Goal: Task Accomplishment & Management: Manage account settings

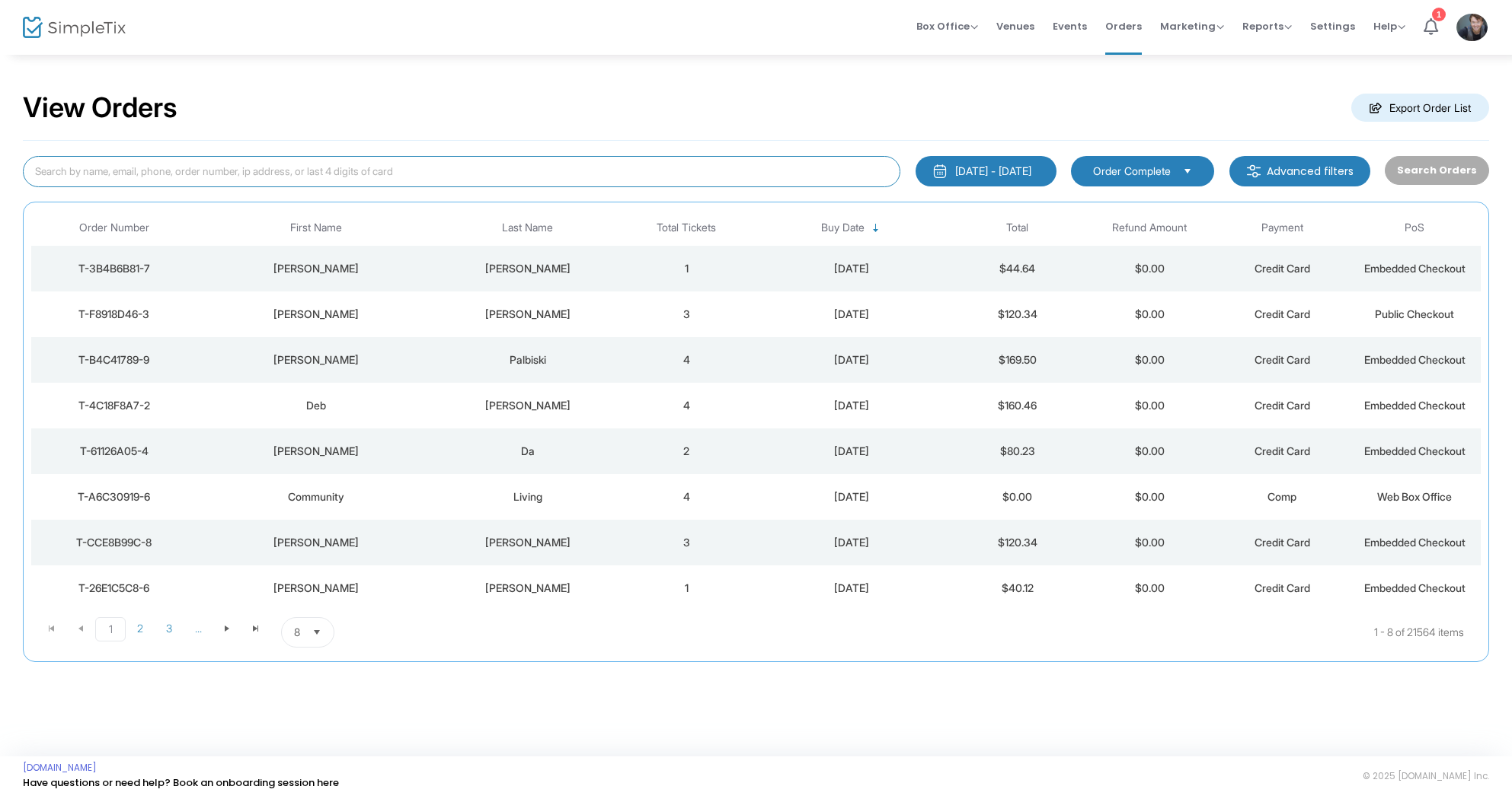
click at [498, 177] on input at bounding box center [461, 171] width 877 height 31
type input "[PERSON_NAME]"
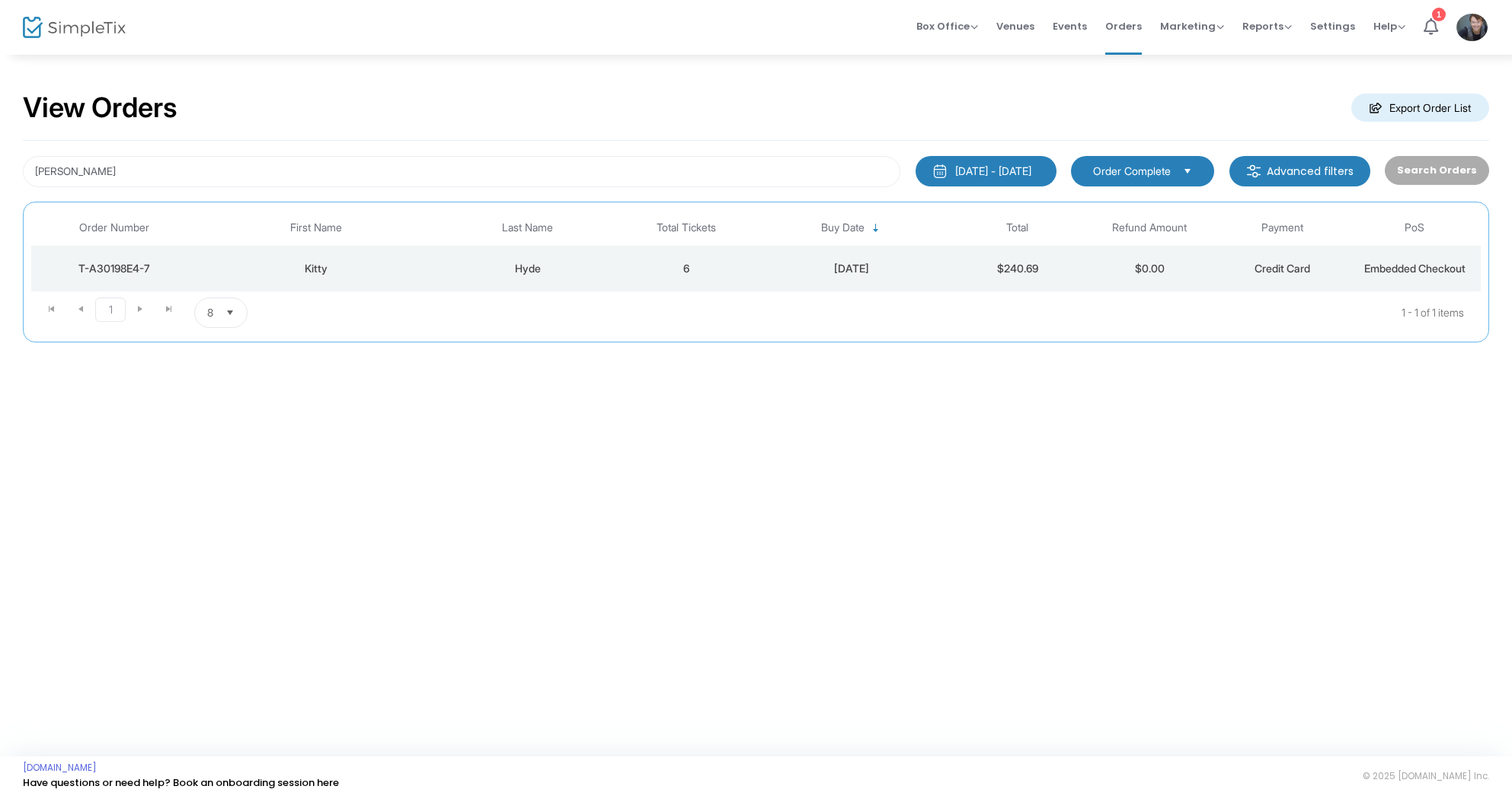
click at [597, 261] on div "Hyde" at bounding box center [528, 269] width 177 height 16
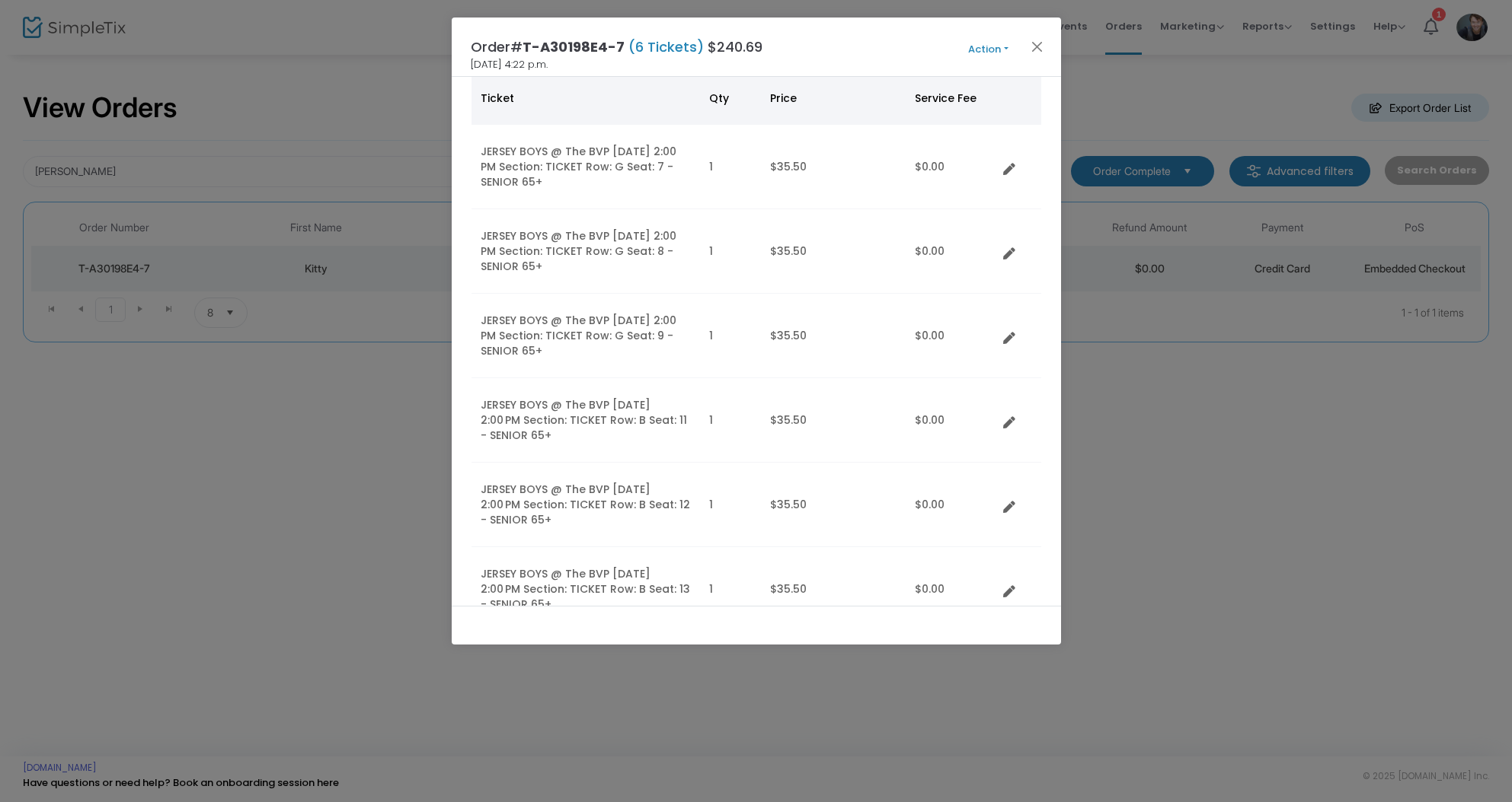
scroll to position [115, 0]
click at [989, 46] on button "Action" at bounding box center [988, 49] width 92 height 17
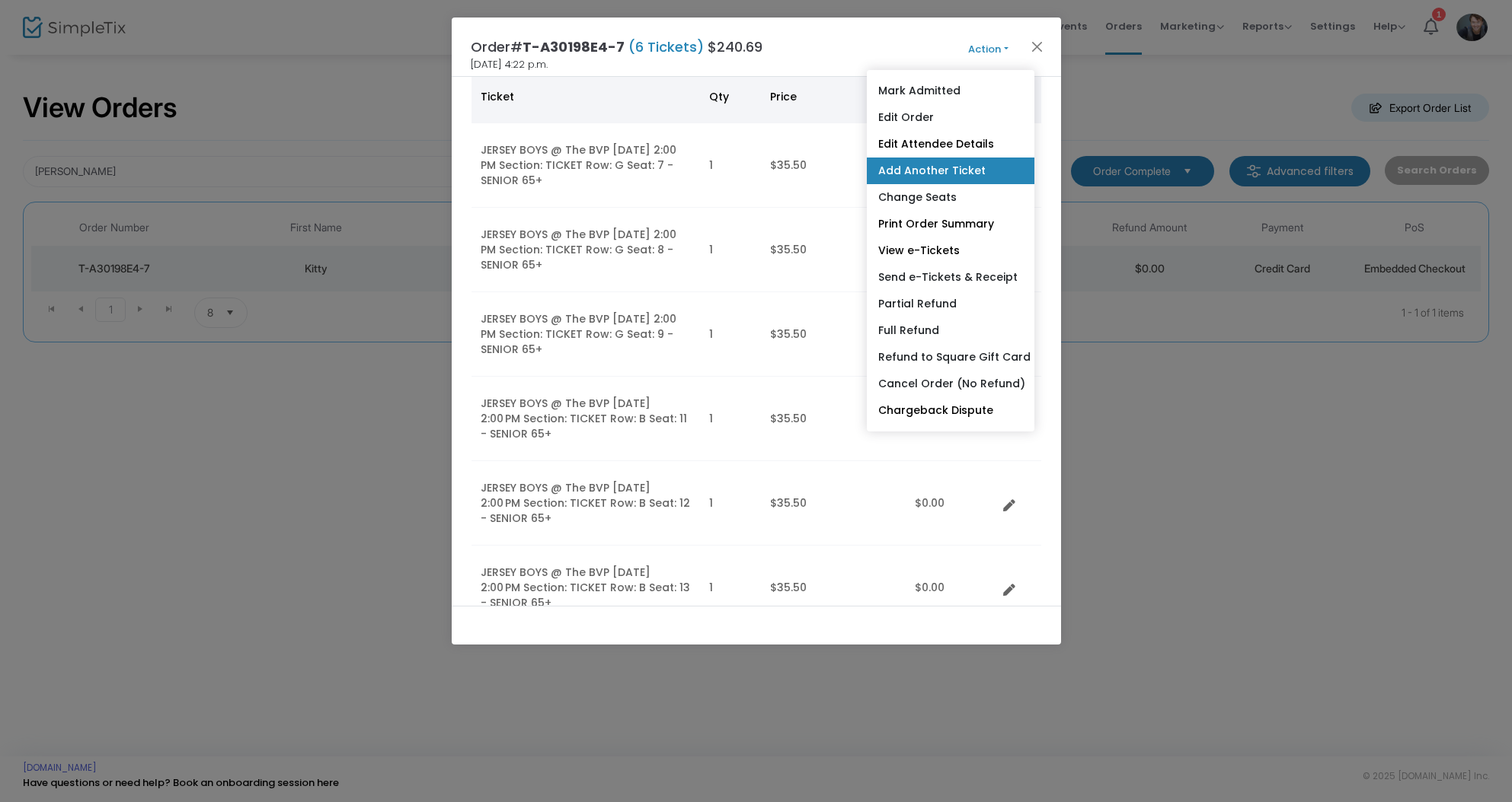
click at [920, 163] on link "Add Another Ticket" at bounding box center [950, 170] width 167 height 26
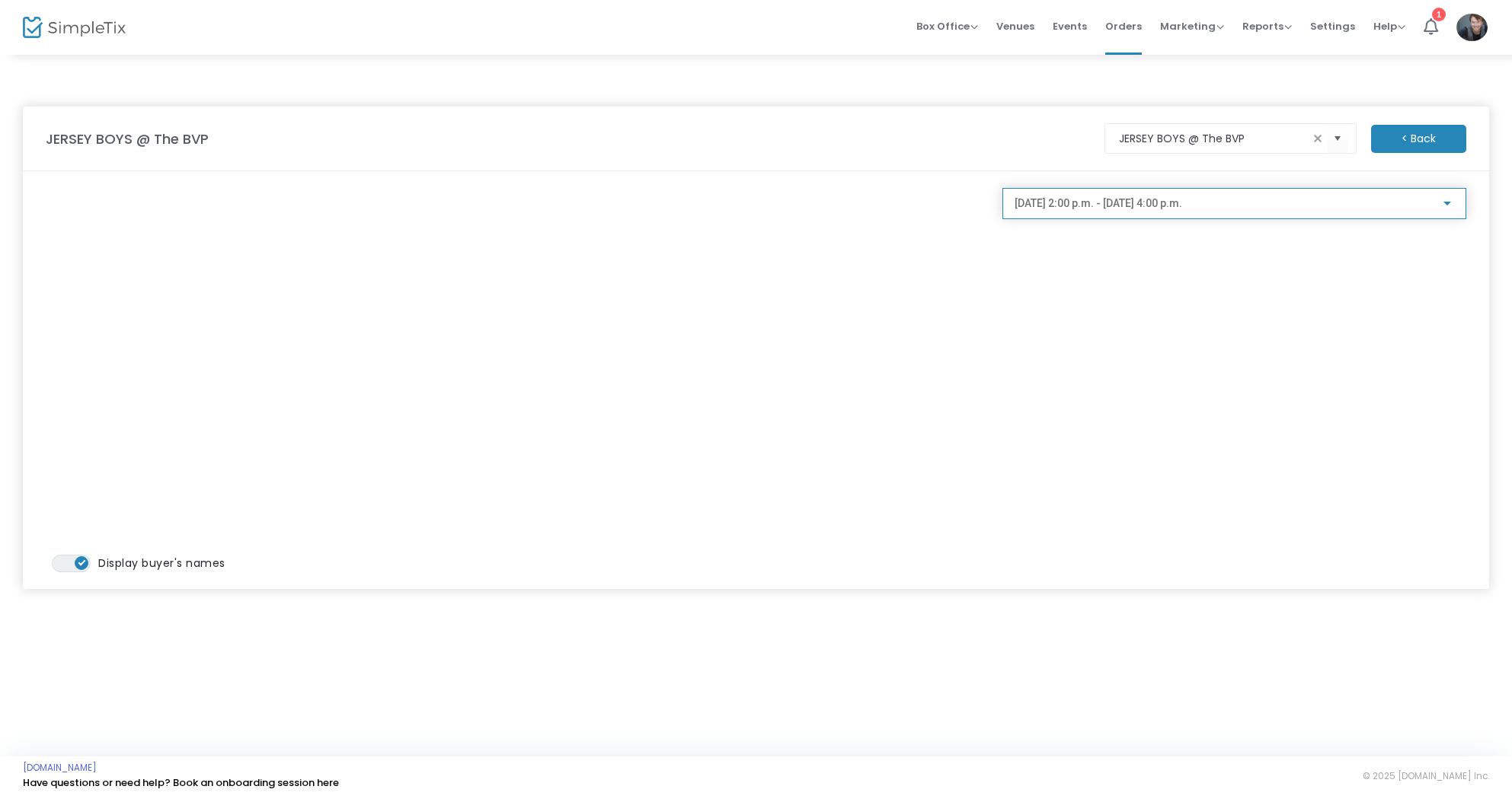
click at [1153, 209] on span "[DATE] 2:00 p.m. - [DATE] 4:00 p.m." at bounding box center [1098, 203] width 167 height 13
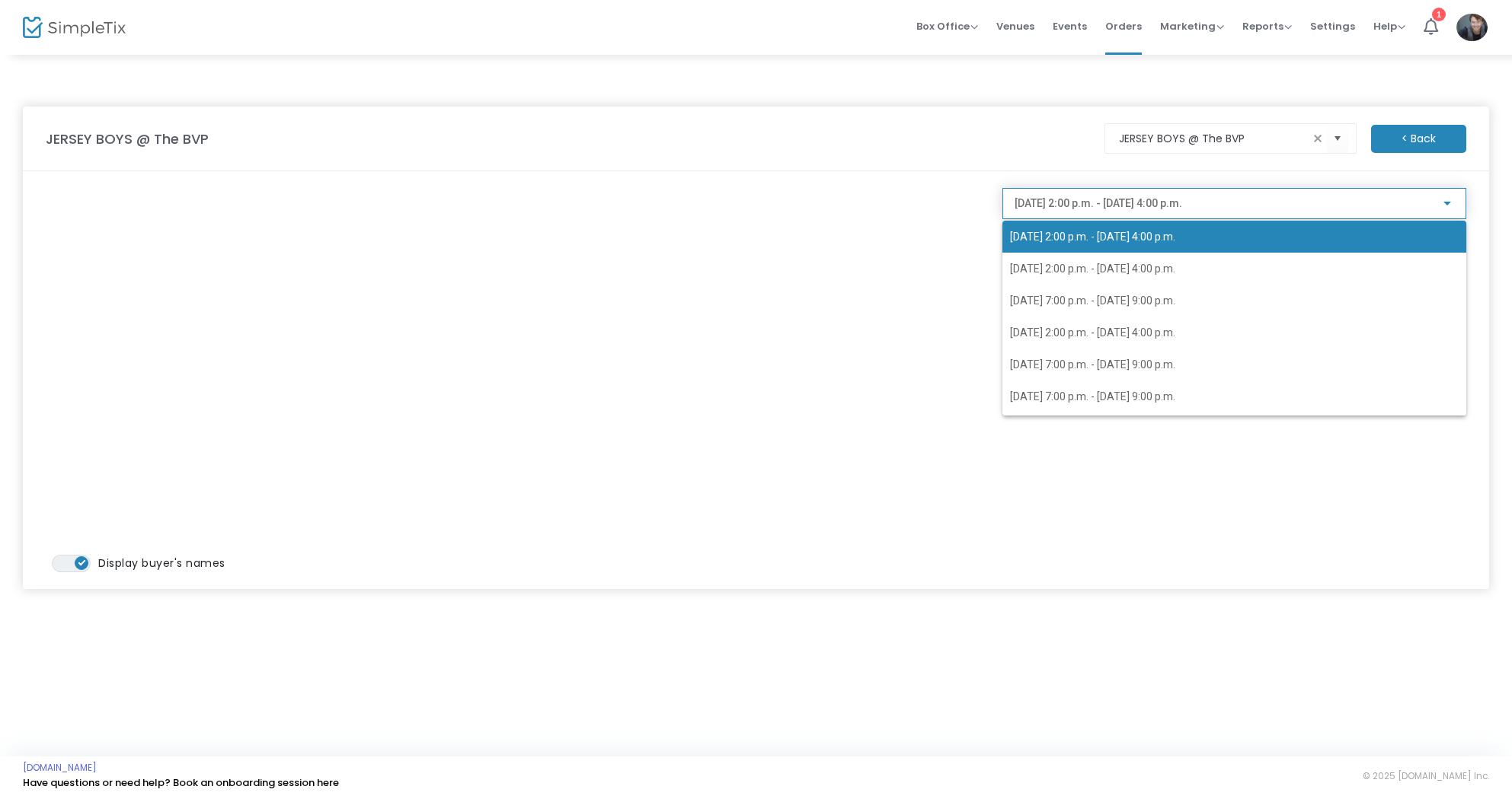
scroll to position [0, 0]
click at [890, 327] on div at bounding box center [756, 401] width 1512 height 802
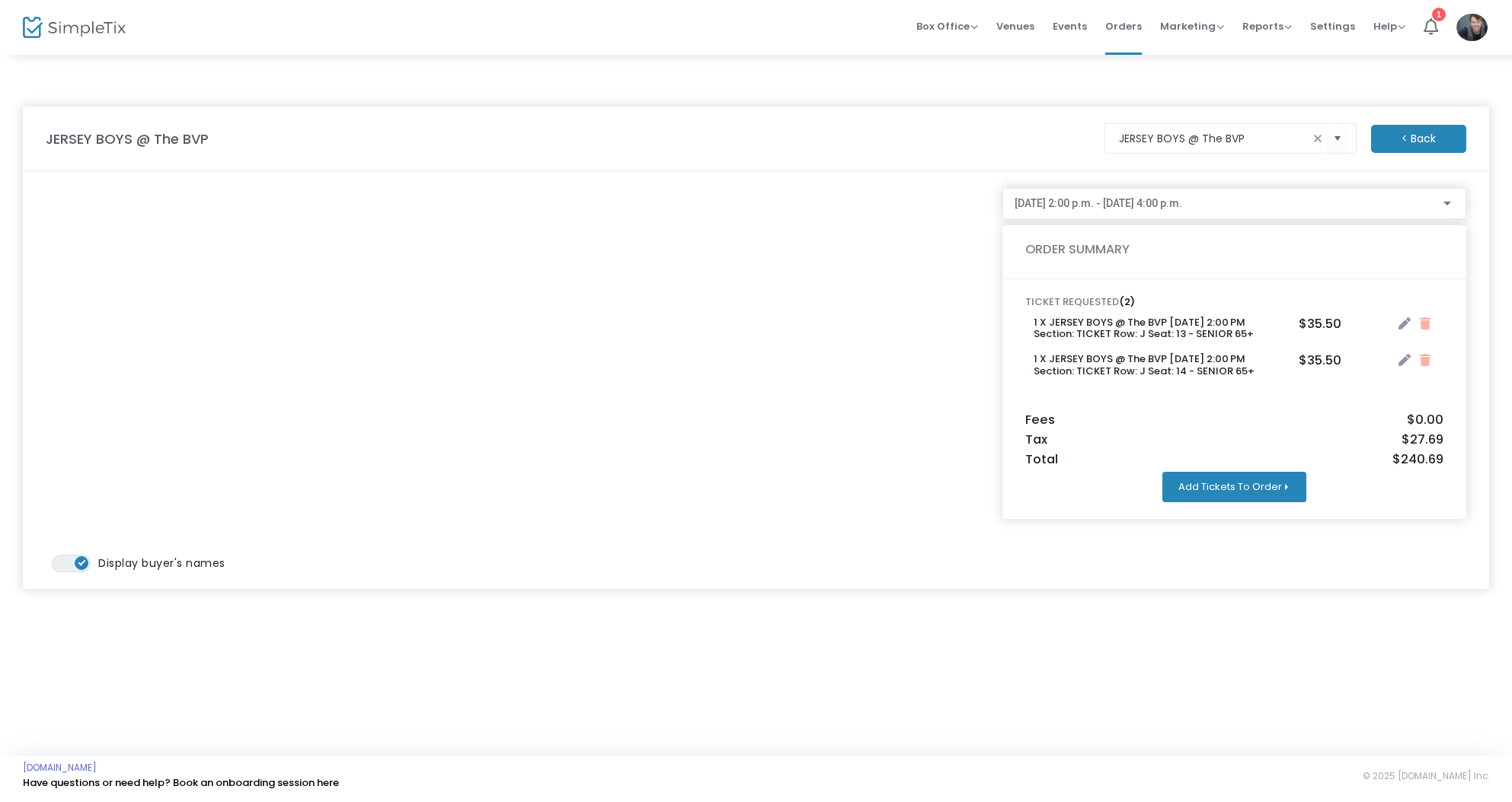
click at [1215, 477] on button "Add Tickets To Order" at bounding box center [1235, 487] width 144 height 30
click at [1364, 484] on li "Add Ticket s (No charge)" at bounding box center [1381, 492] width 142 height 29
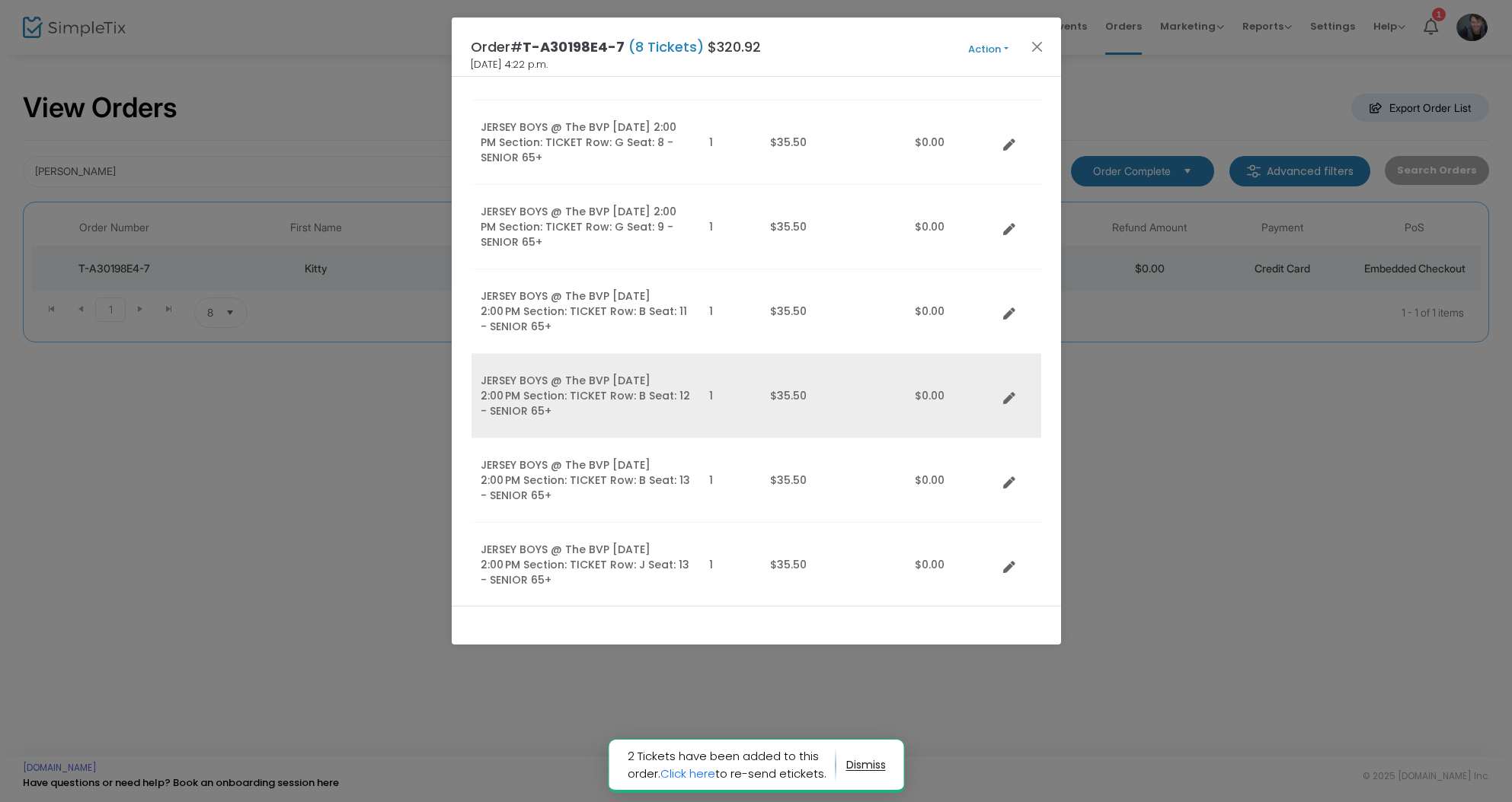
scroll to position [221, 0]
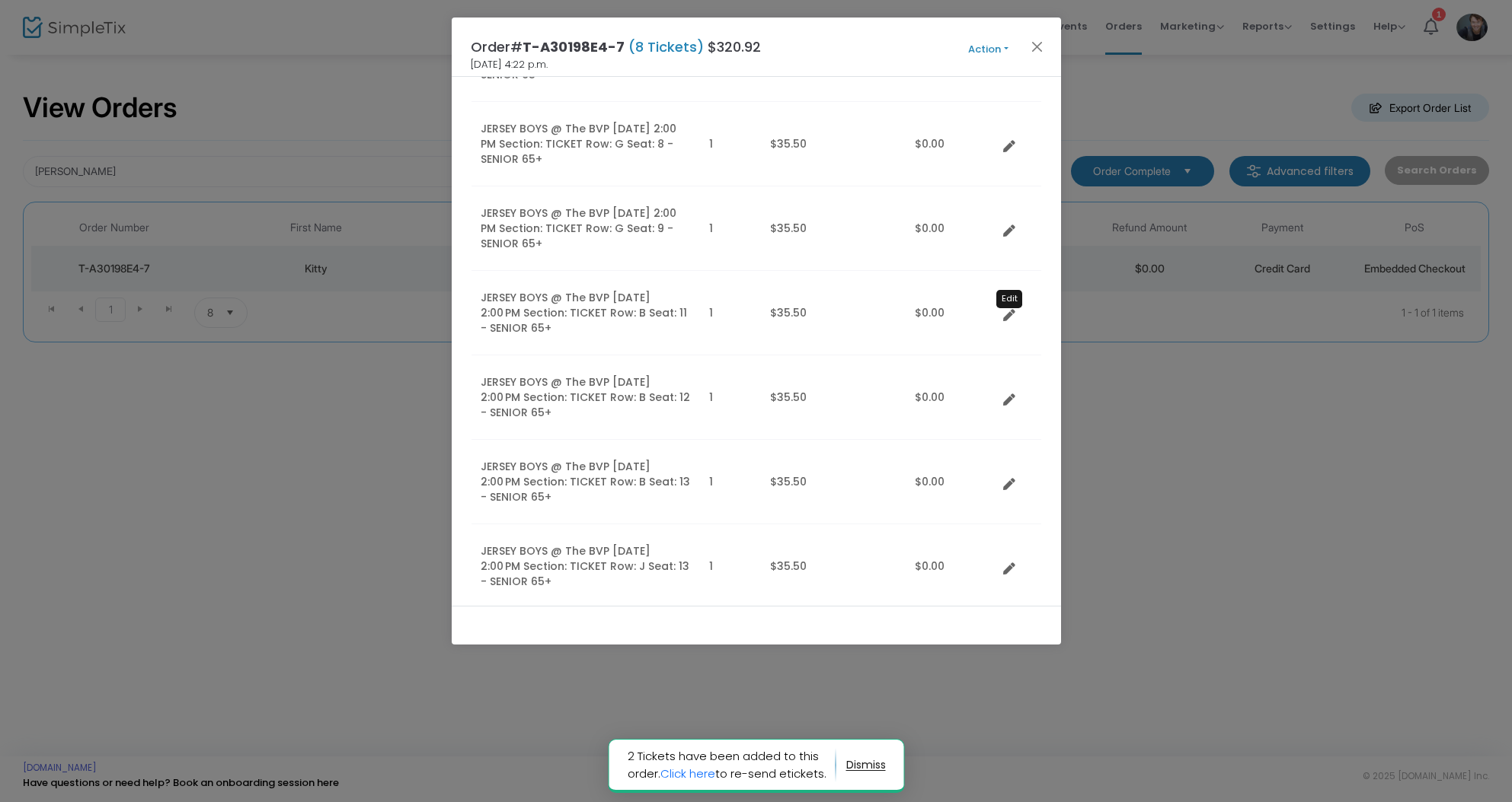
click at [1009, 310] on icon "Data table" at bounding box center [1009, 315] width 13 height 13
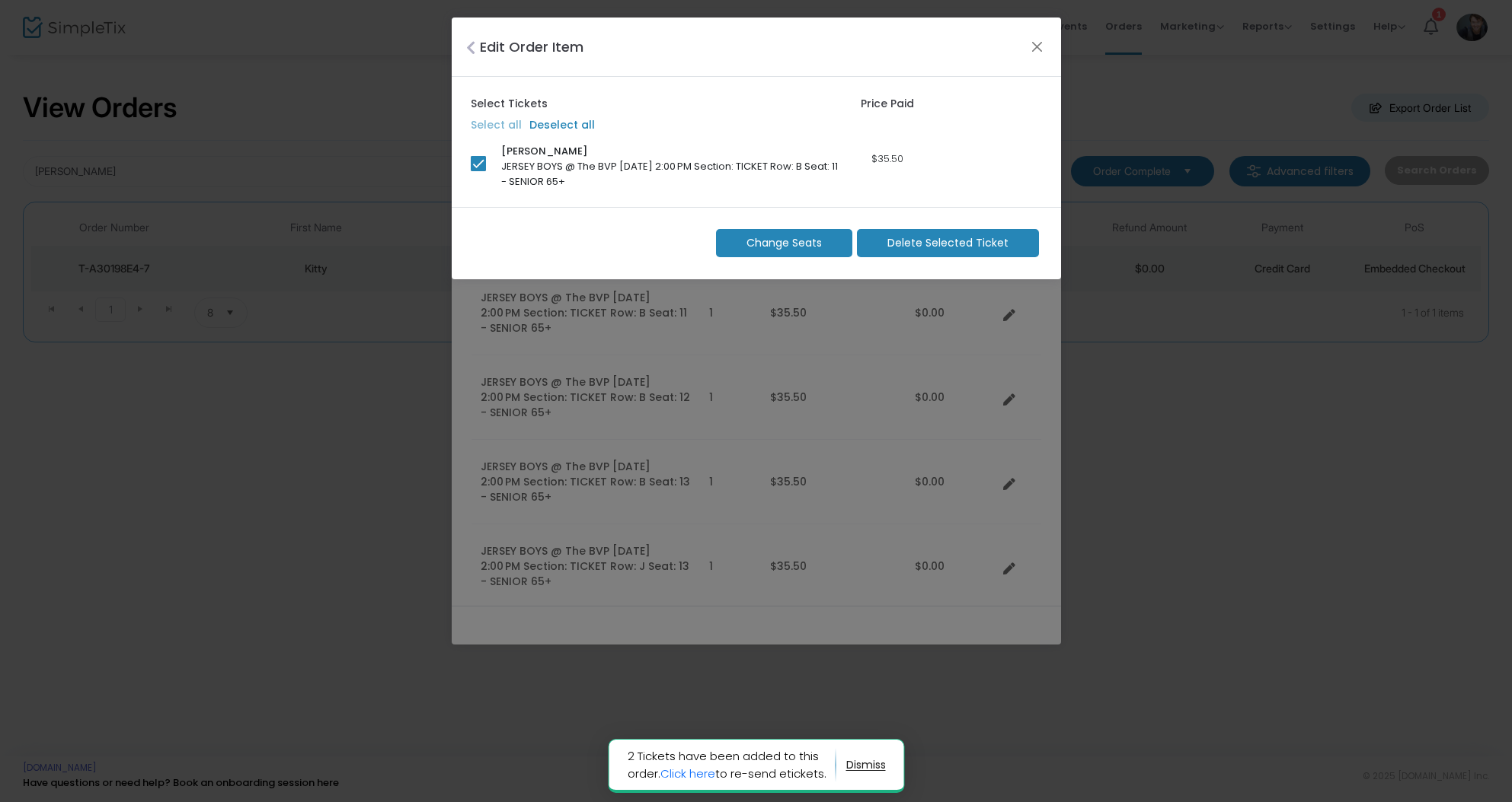
click at [936, 248] on span "Delete Selected Ticket" at bounding box center [947, 243] width 121 height 16
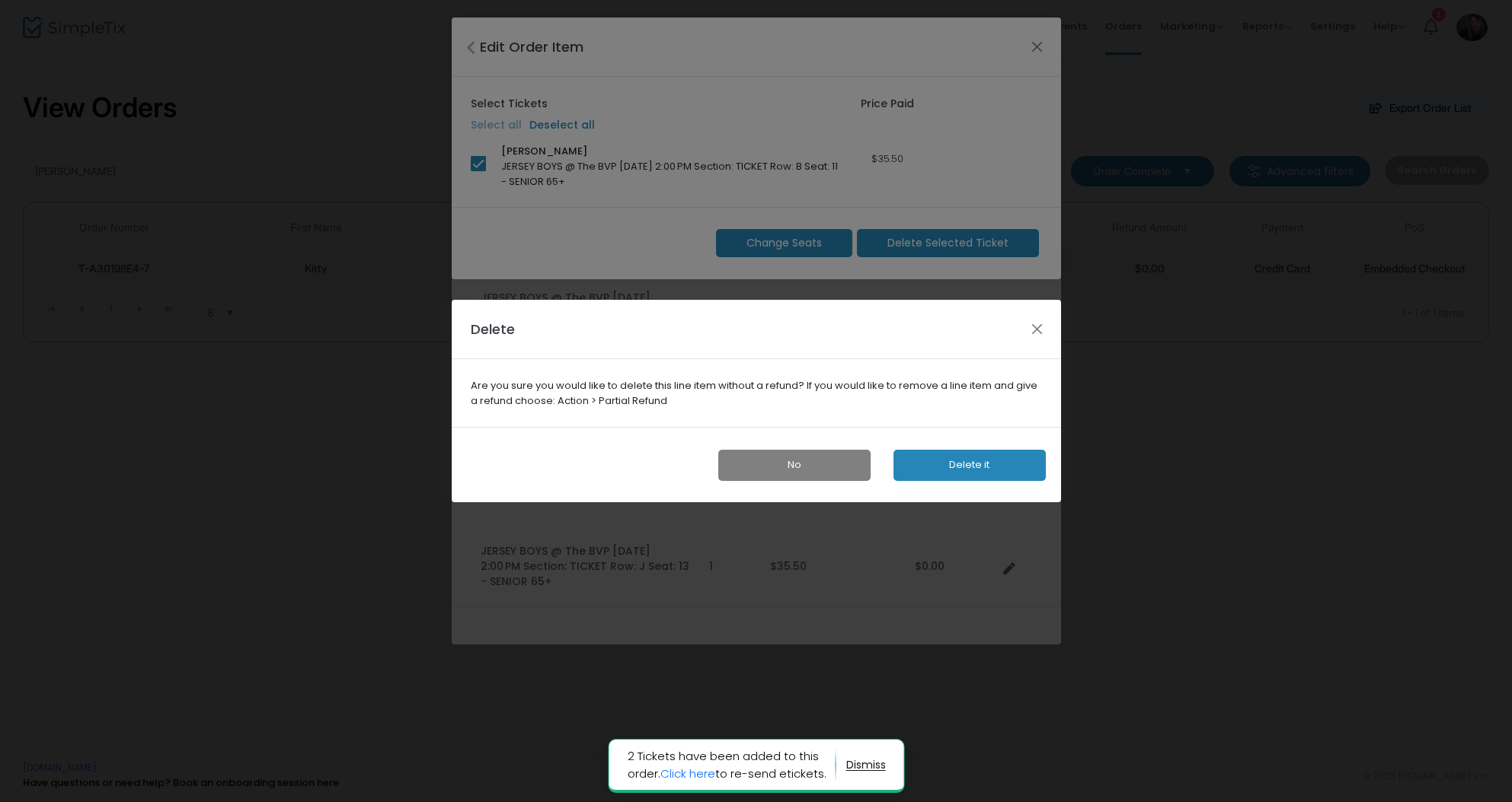
click at [952, 459] on button "Delete it" at bounding box center [969, 465] width 152 height 31
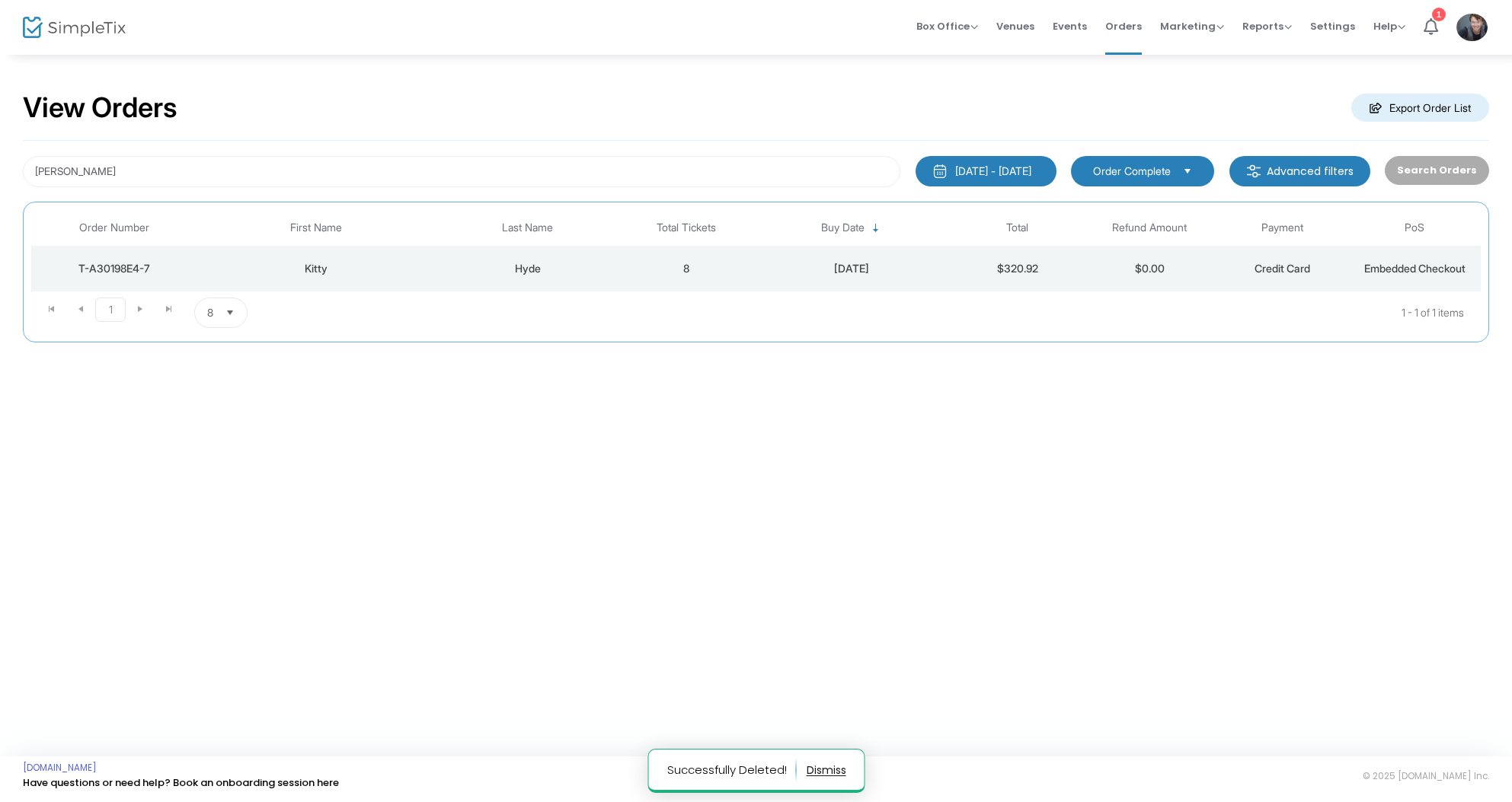
click at [582, 264] on div "Hyde" at bounding box center [528, 269] width 177 height 16
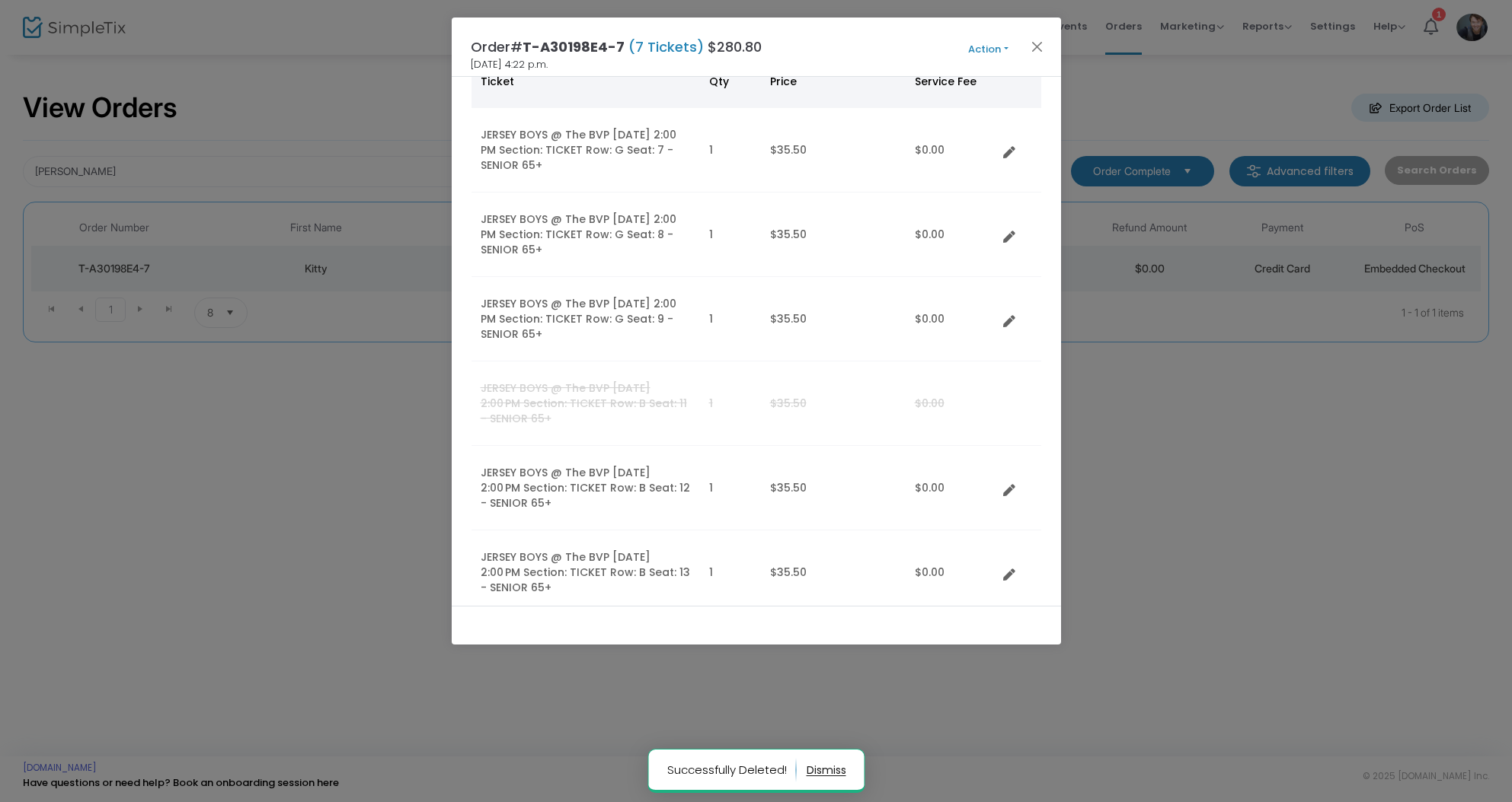
scroll to position [131, 0]
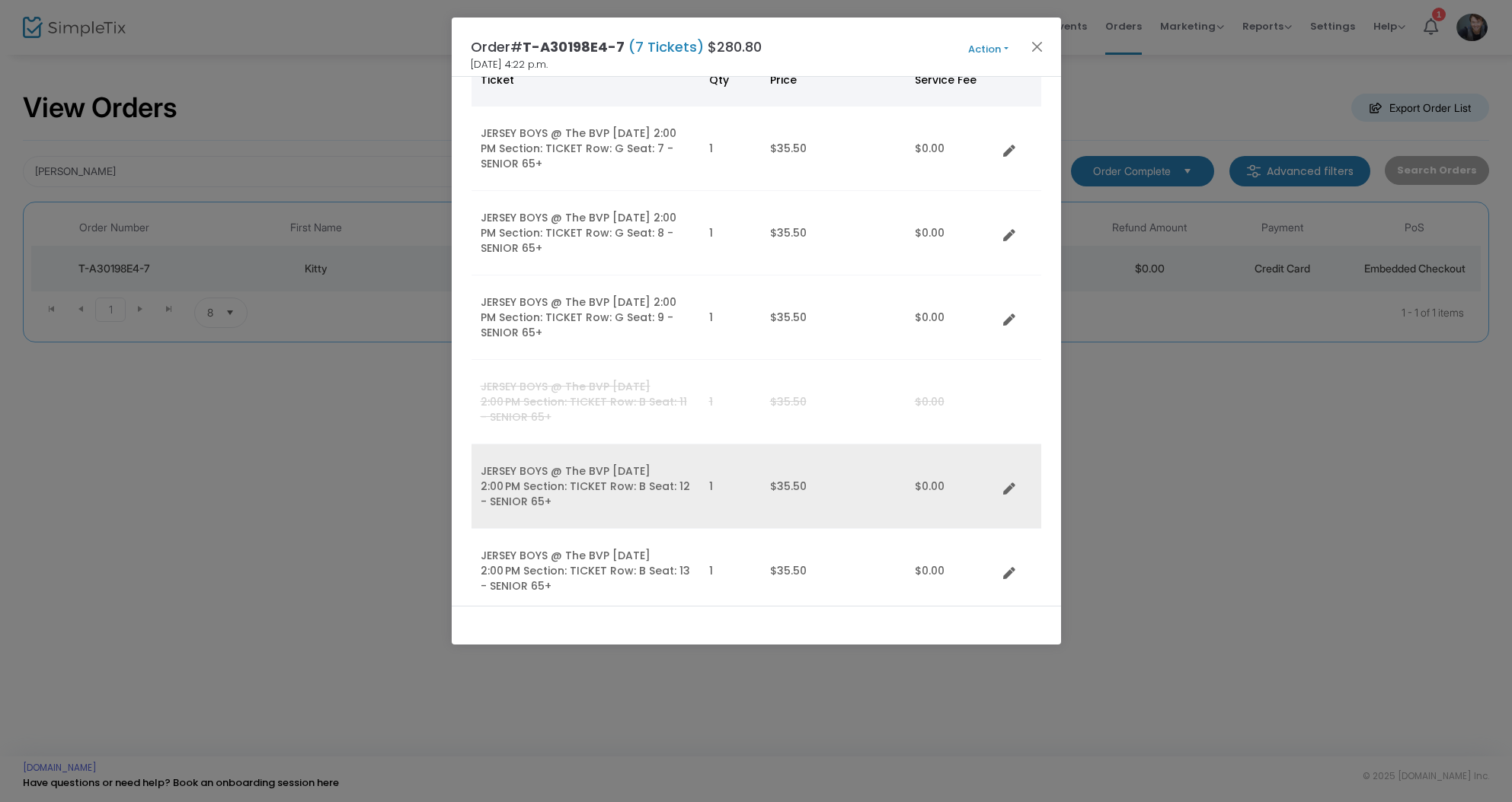
click at [1002, 488] on td "Data table" at bounding box center [1018, 487] width 44 height 85
click at [1009, 488] on icon "Data table" at bounding box center [1009, 491] width 13 height 13
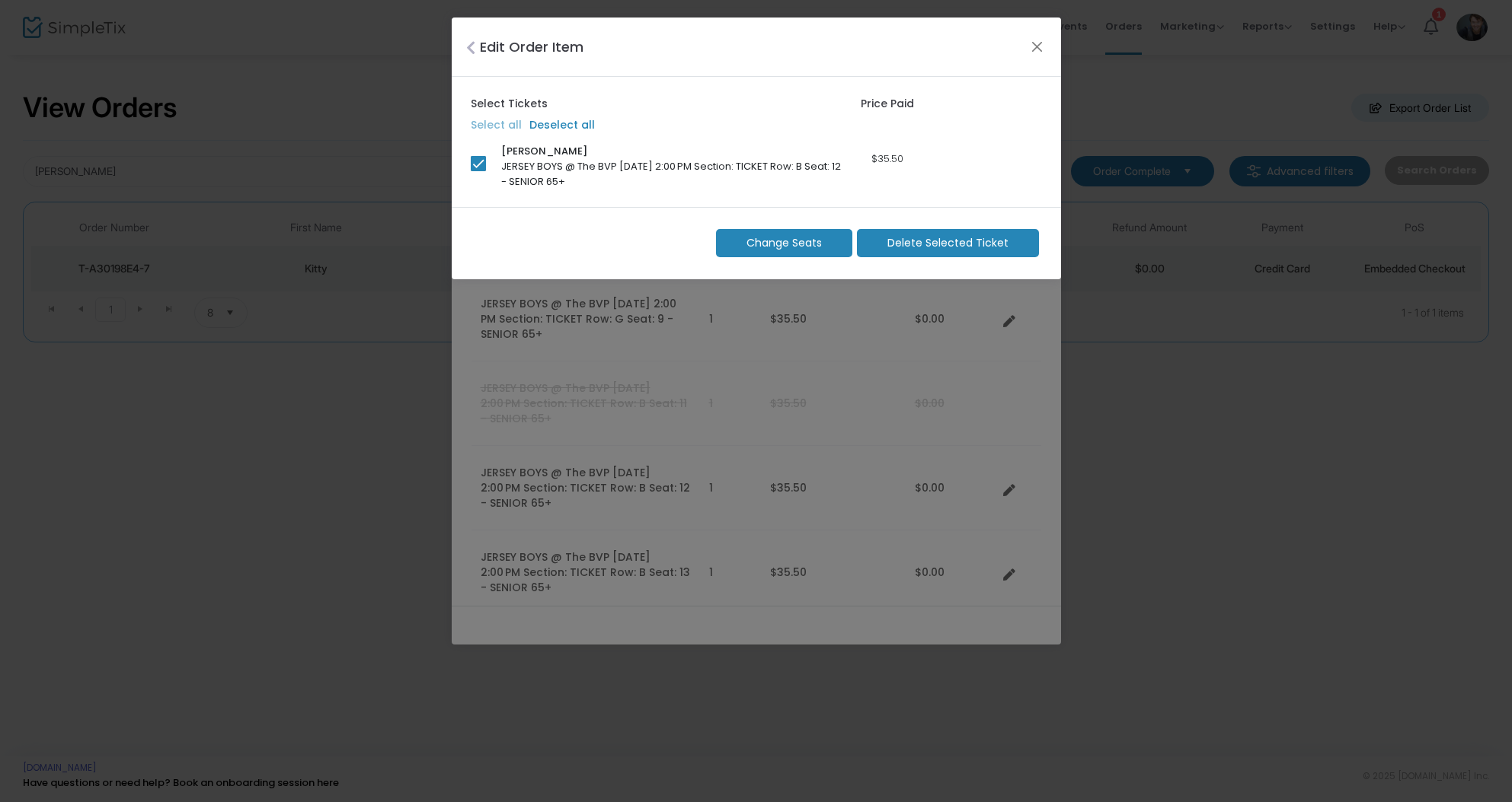
click at [942, 243] on span "Delete Selected Ticket" at bounding box center [947, 243] width 121 height 16
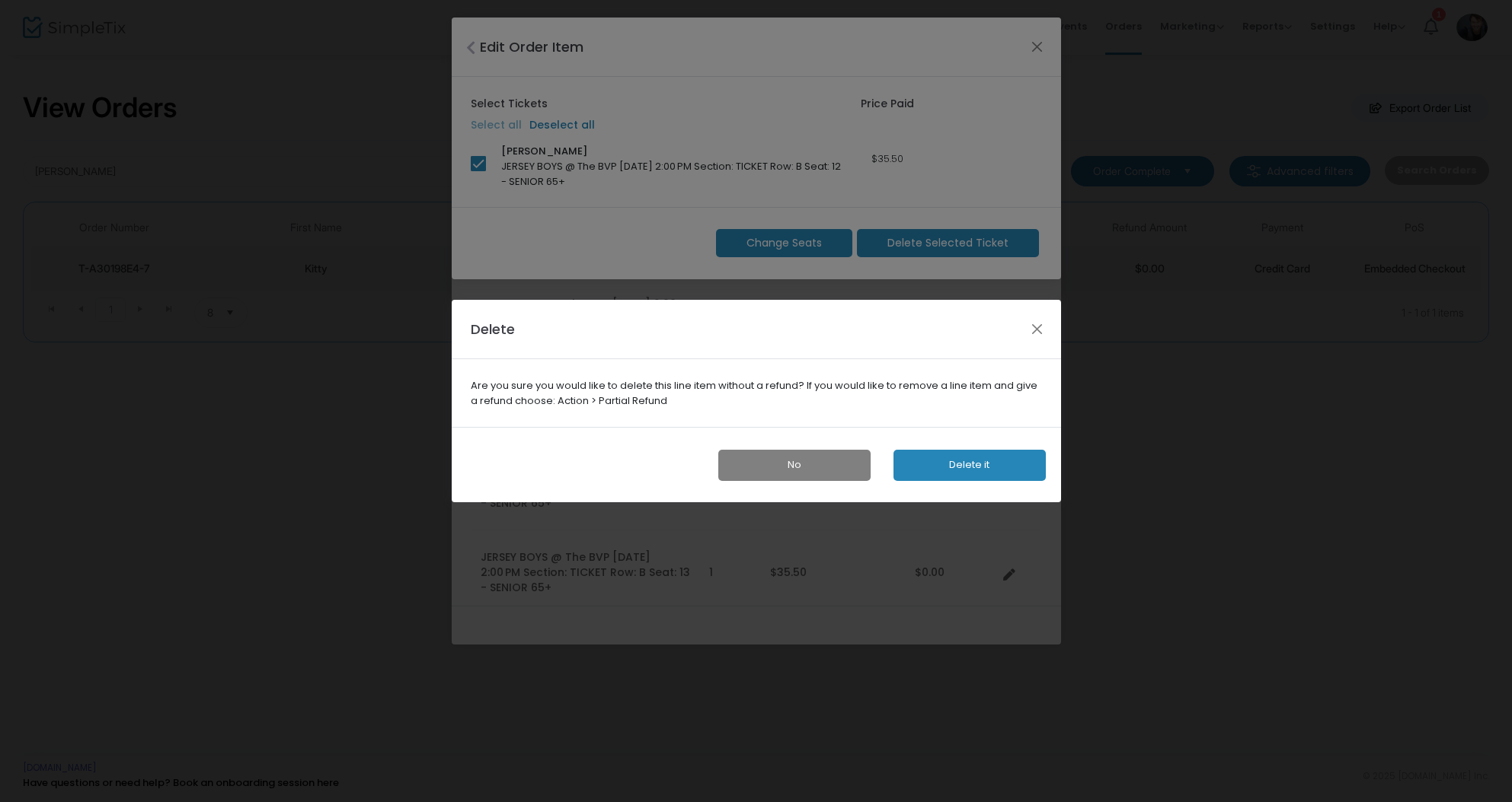
click at [958, 469] on button "Delete it" at bounding box center [969, 465] width 152 height 31
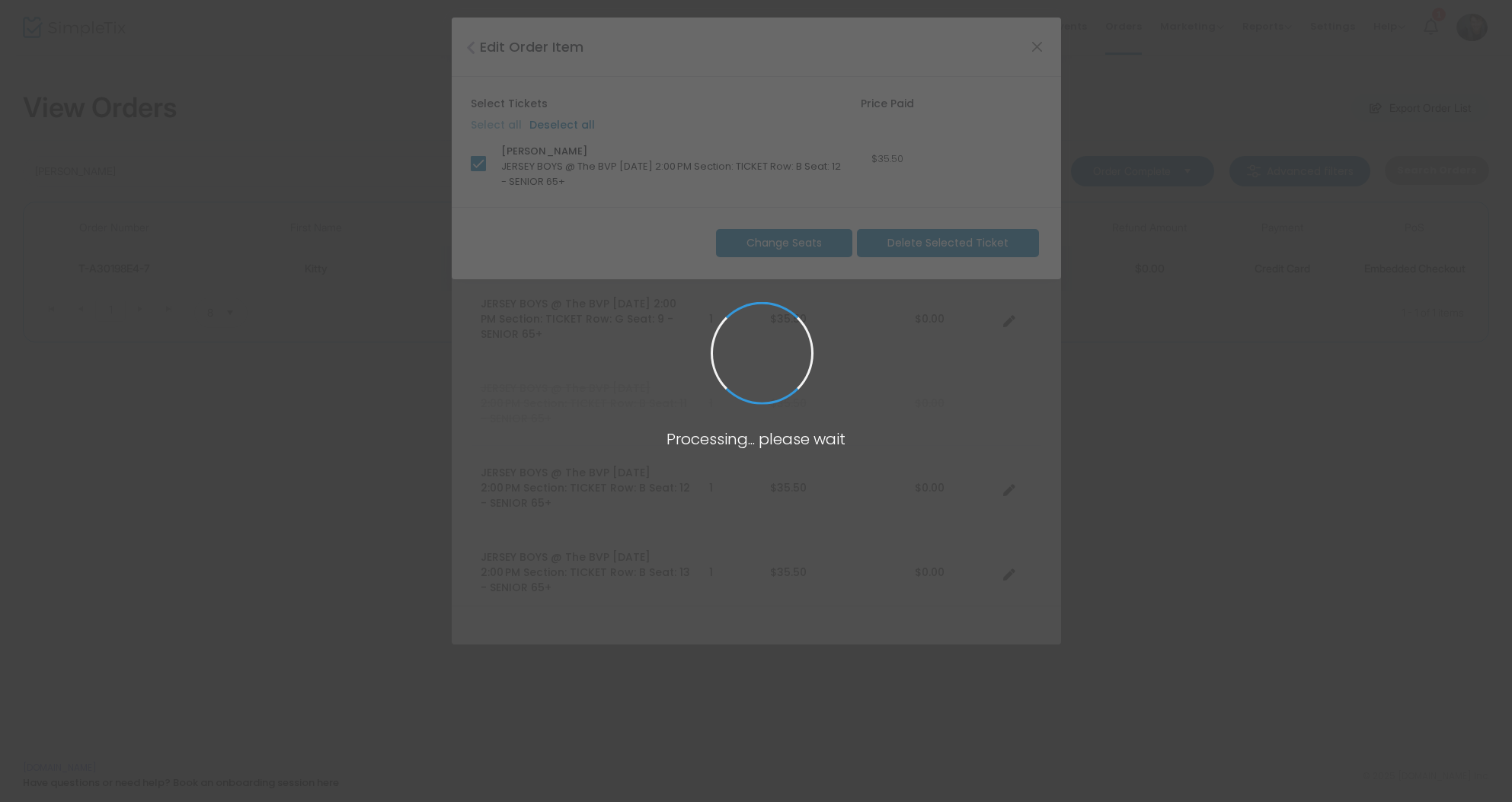
scroll to position [160, 0]
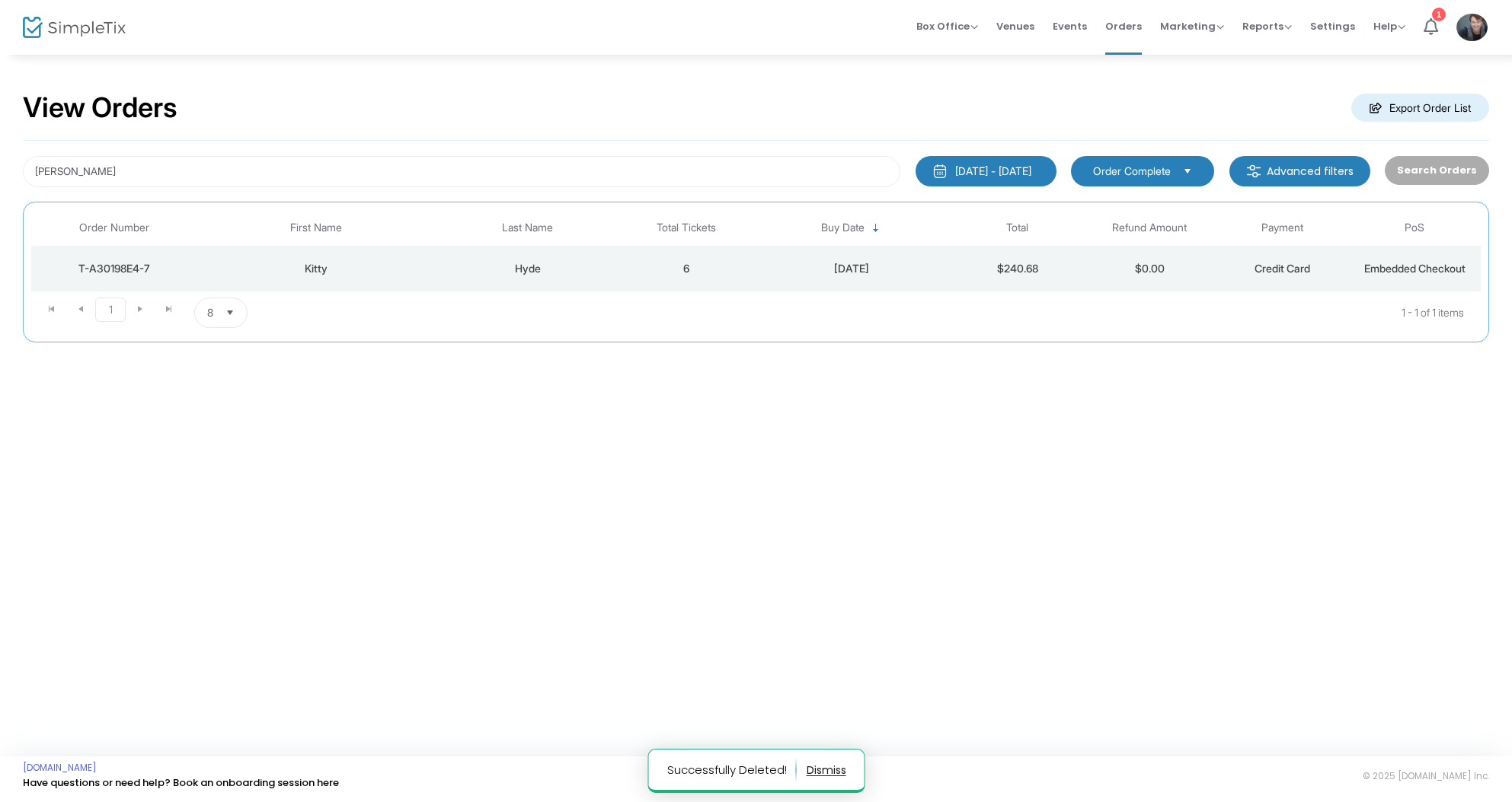
click at [573, 250] on td "Hyde" at bounding box center [528, 269] width 185 height 46
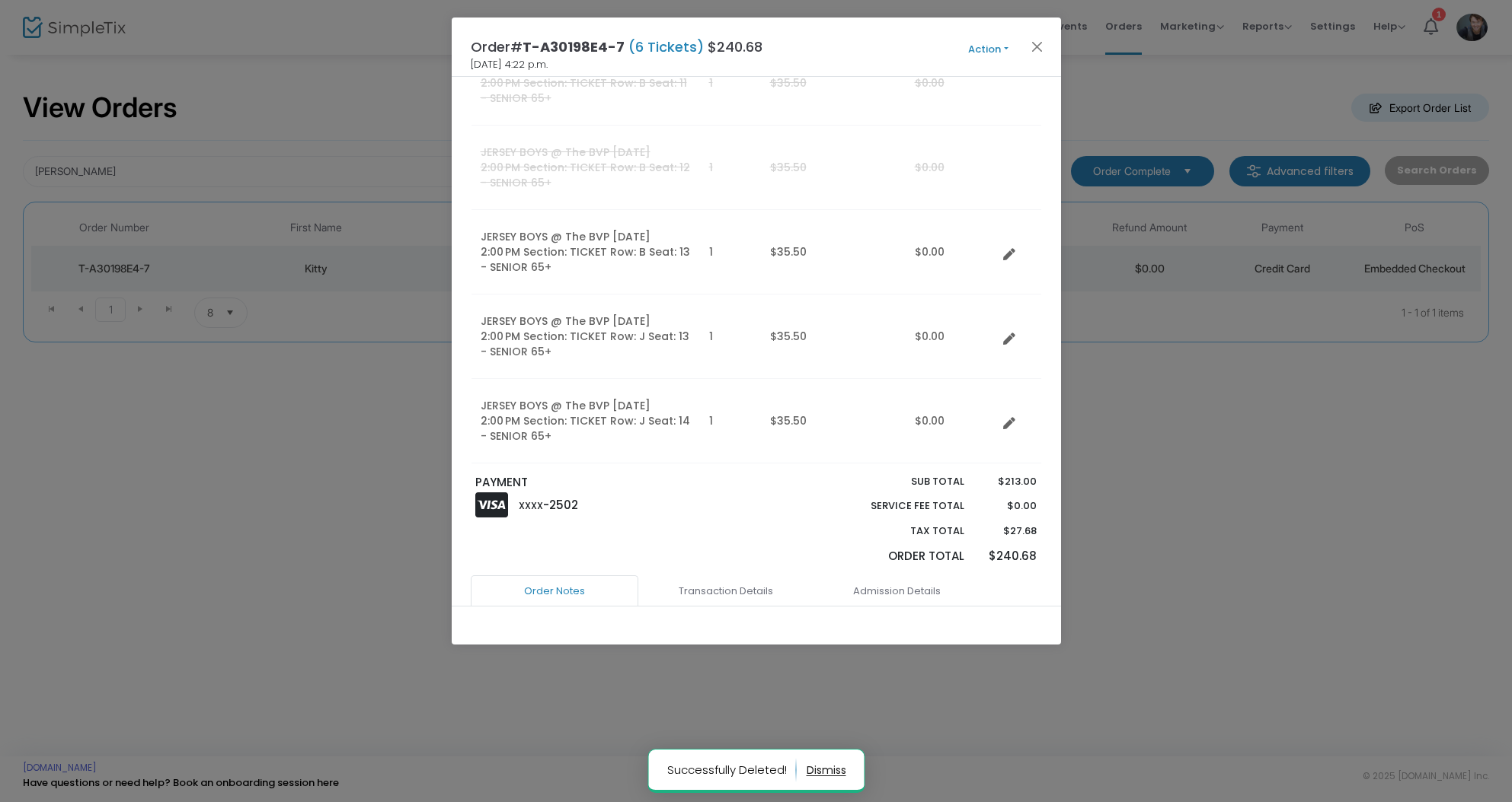
scroll to position [446, 0]
click at [991, 50] on button "Action" at bounding box center [988, 49] width 92 height 17
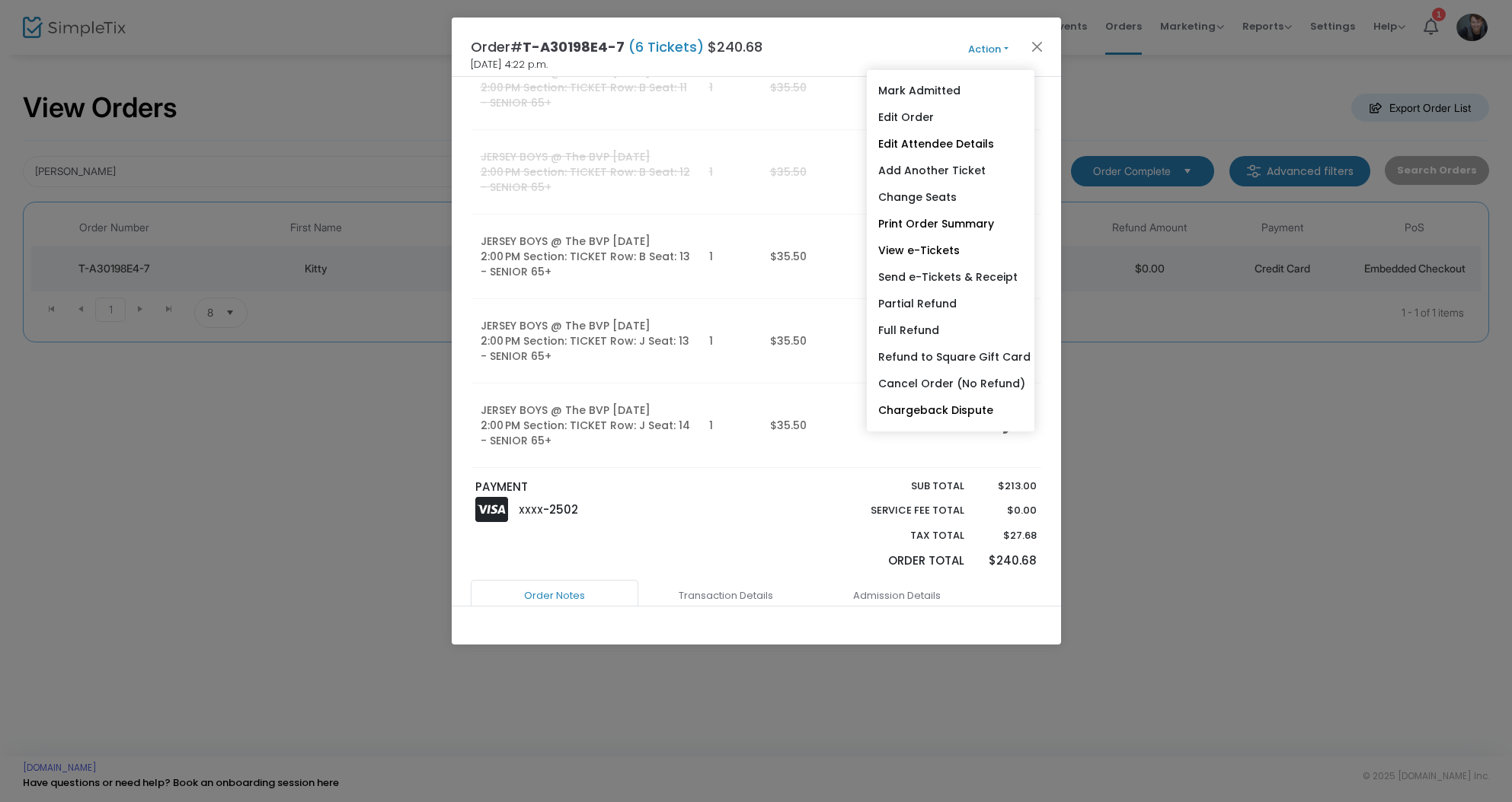
click at [941, 256] on link "View e-Tickets" at bounding box center [950, 250] width 167 height 26
